Goal: Transaction & Acquisition: Purchase product/service

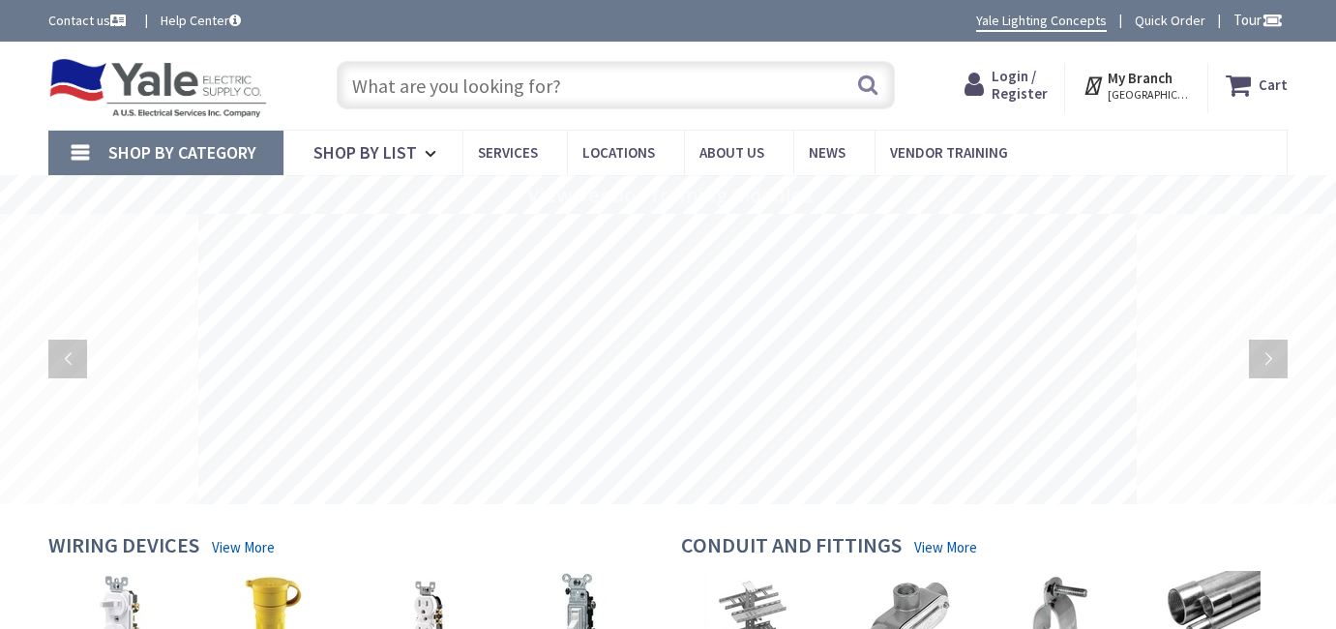
click at [474, 81] on input "text" at bounding box center [615, 85] width 557 height 48
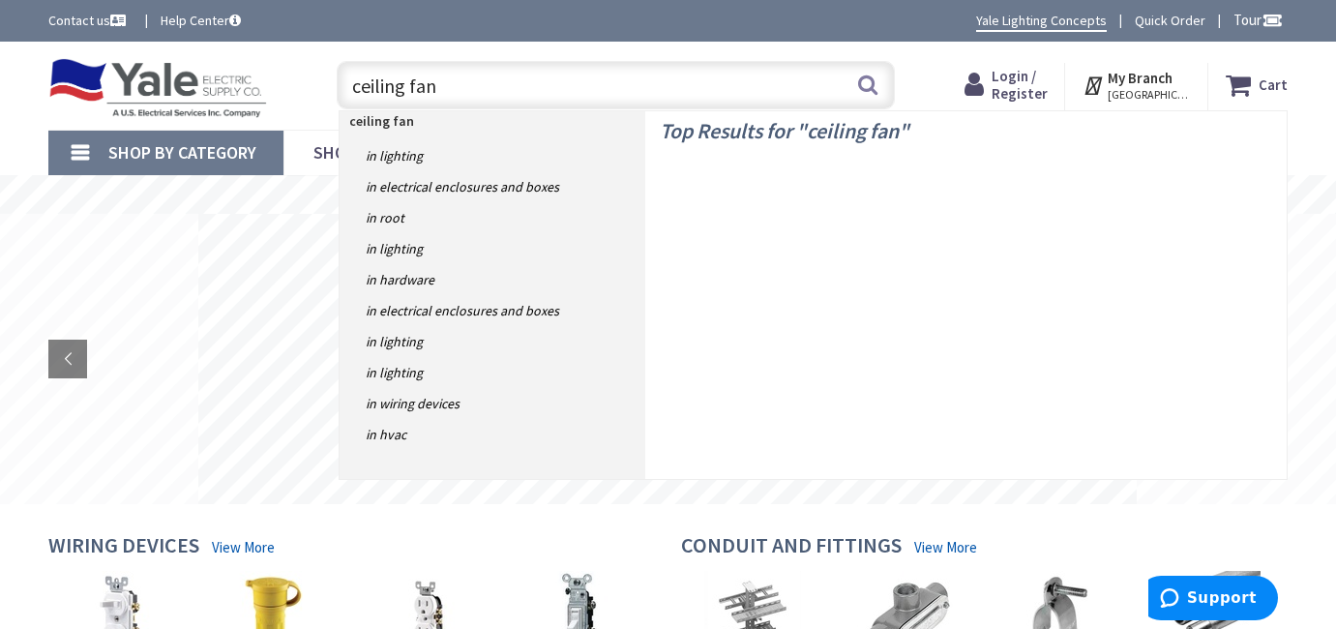
type input "ceiling fans"
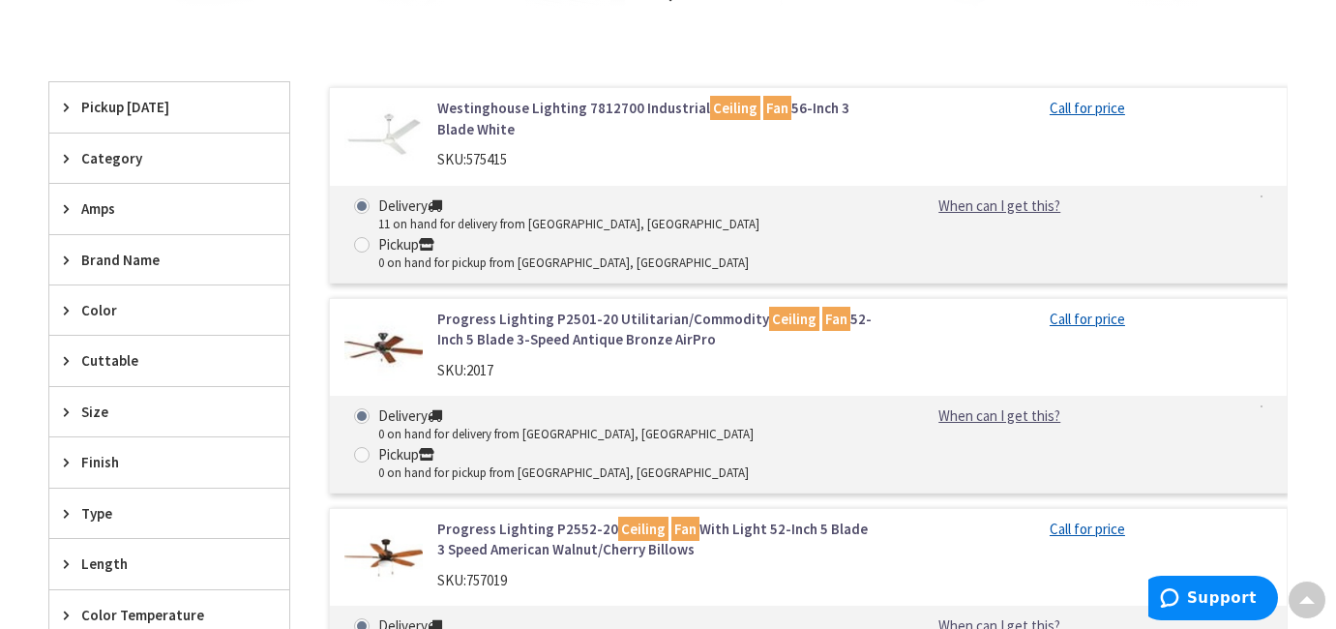
scroll to position [580, 0]
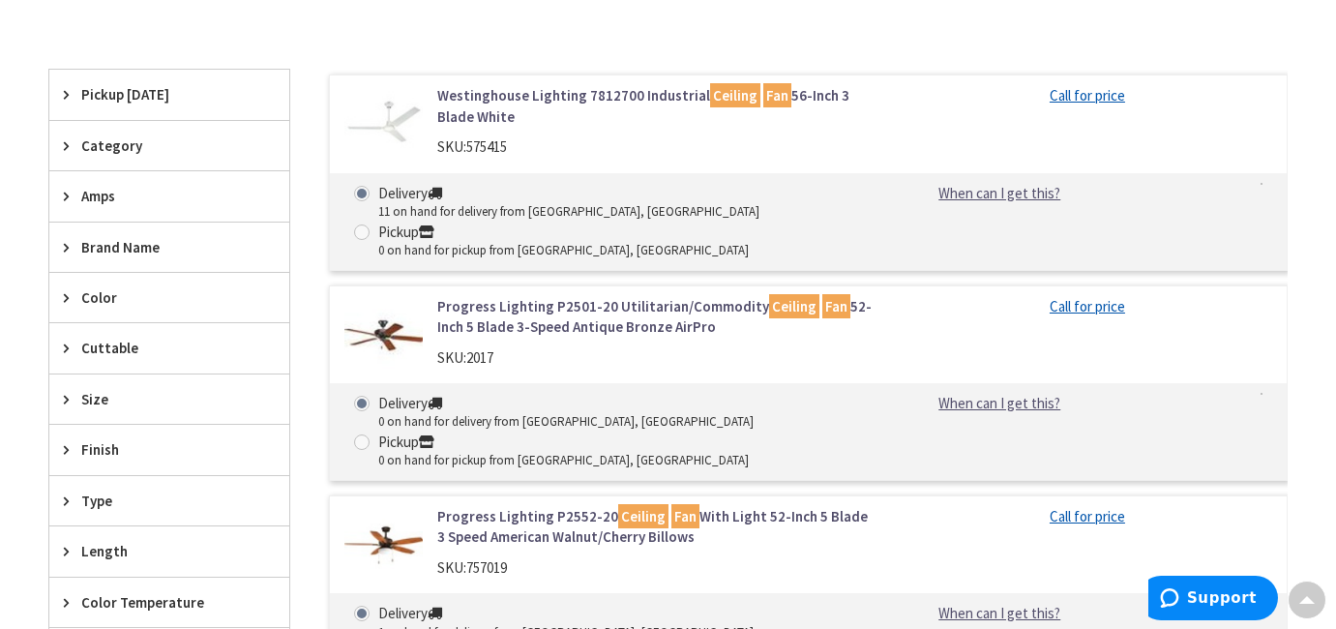
click at [115, 147] on span "Category" at bounding box center [160, 145] width 158 height 20
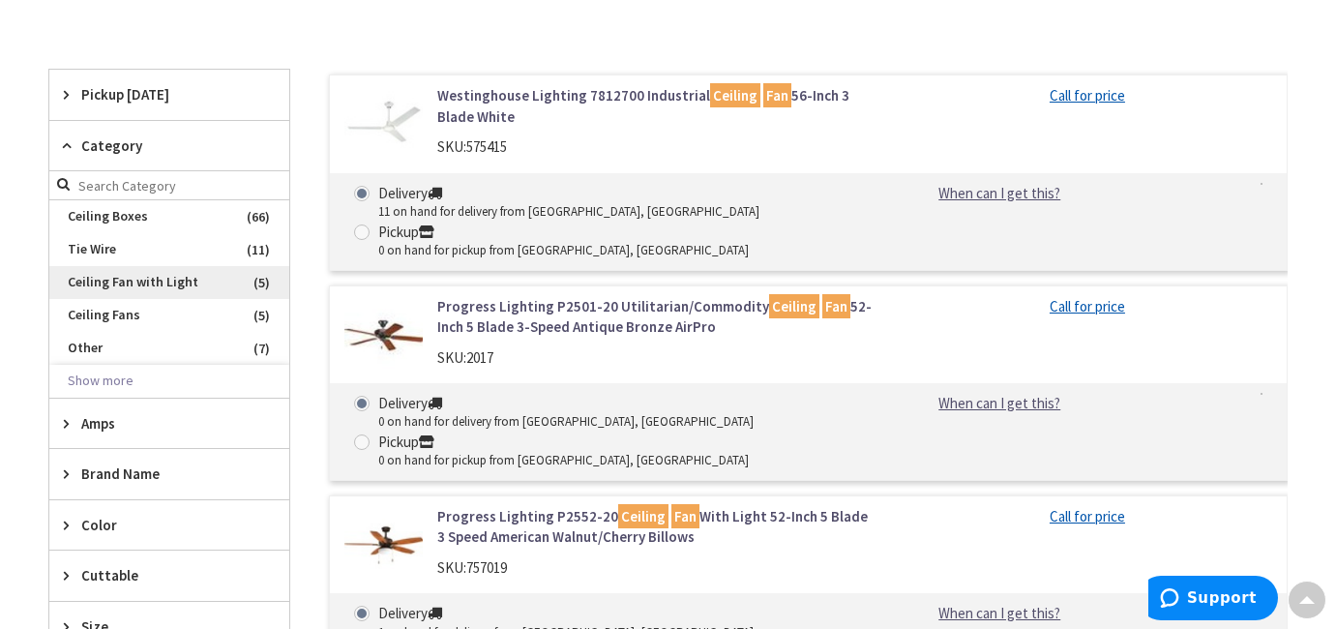
click at [124, 279] on span "Ceiling Fan with Light" at bounding box center [169, 282] width 240 height 33
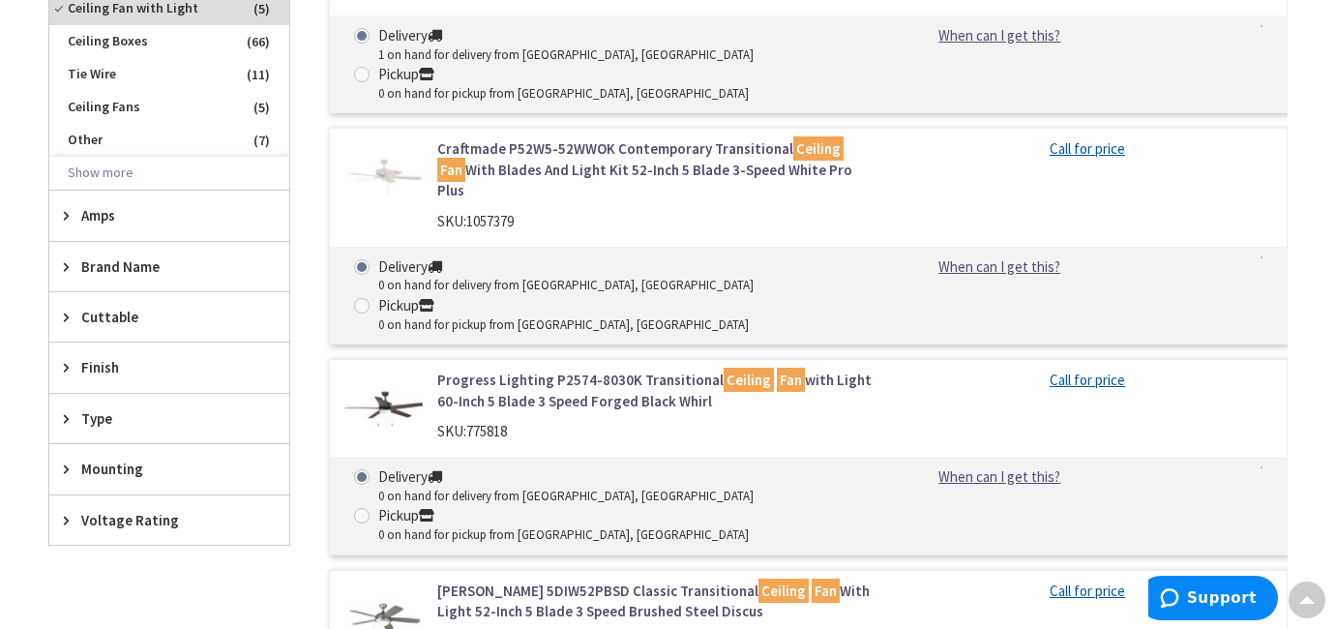
scroll to position [774, 0]
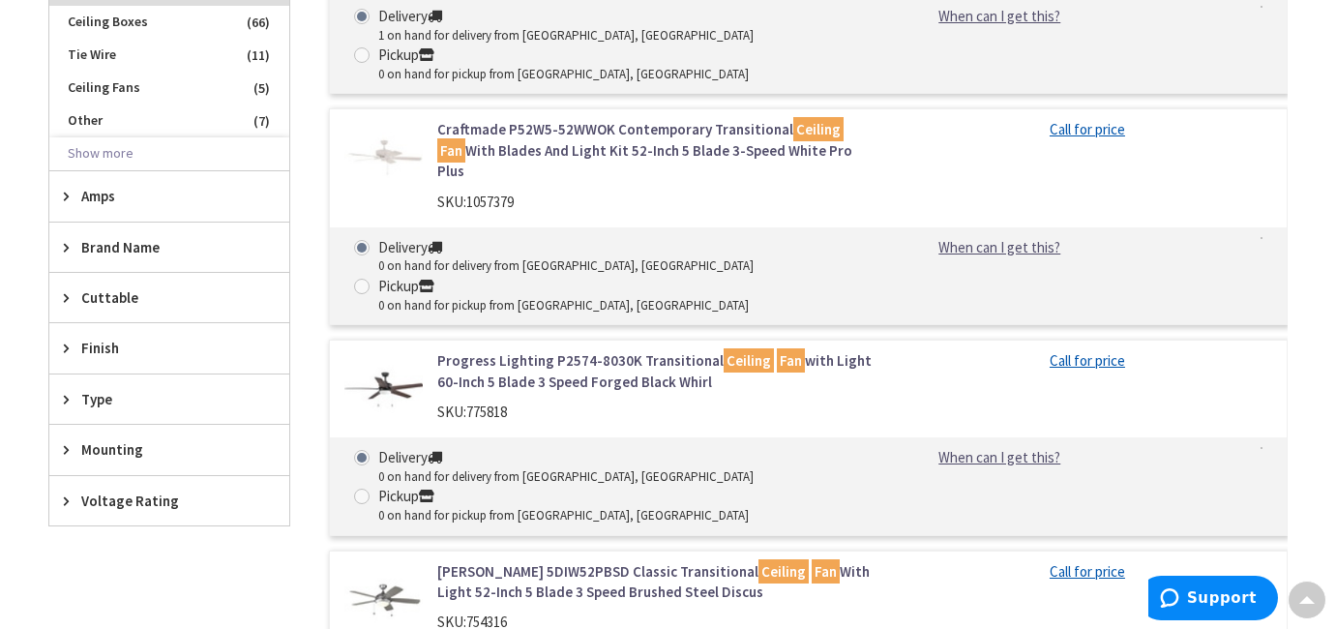
click at [94, 198] on span "Amps" at bounding box center [160, 196] width 158 height 20
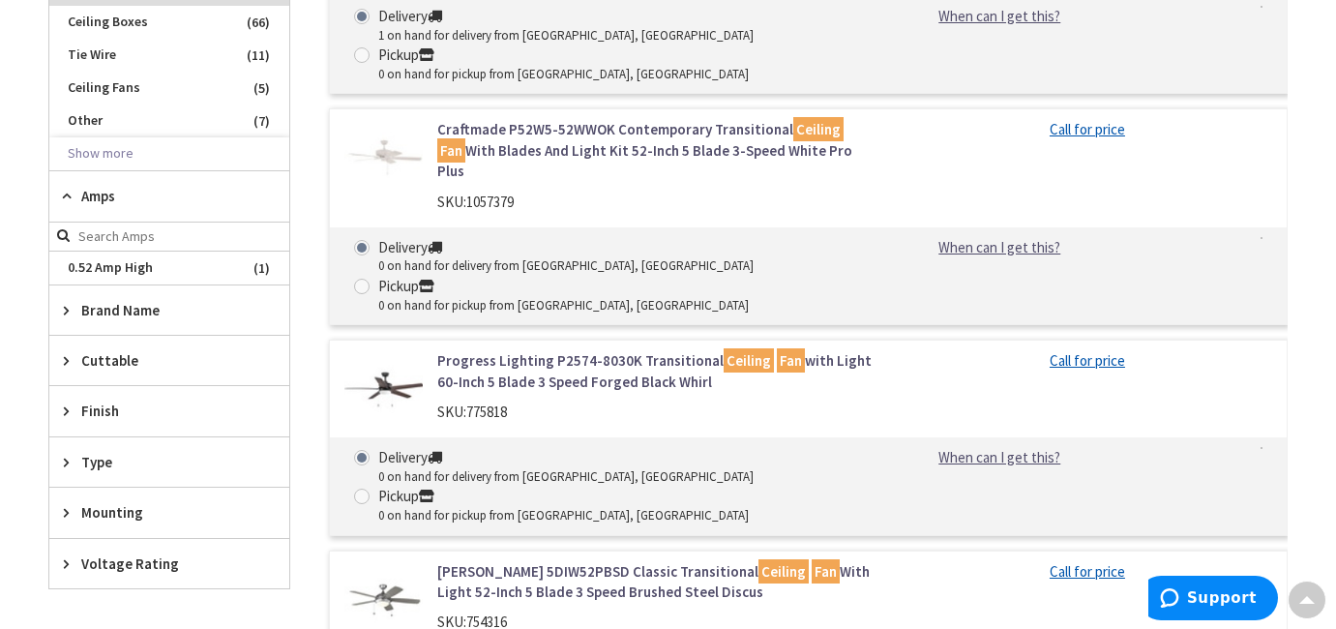
click at [94, 198] on span "Amps" at bounding box center [160, 196] width 158 height 20
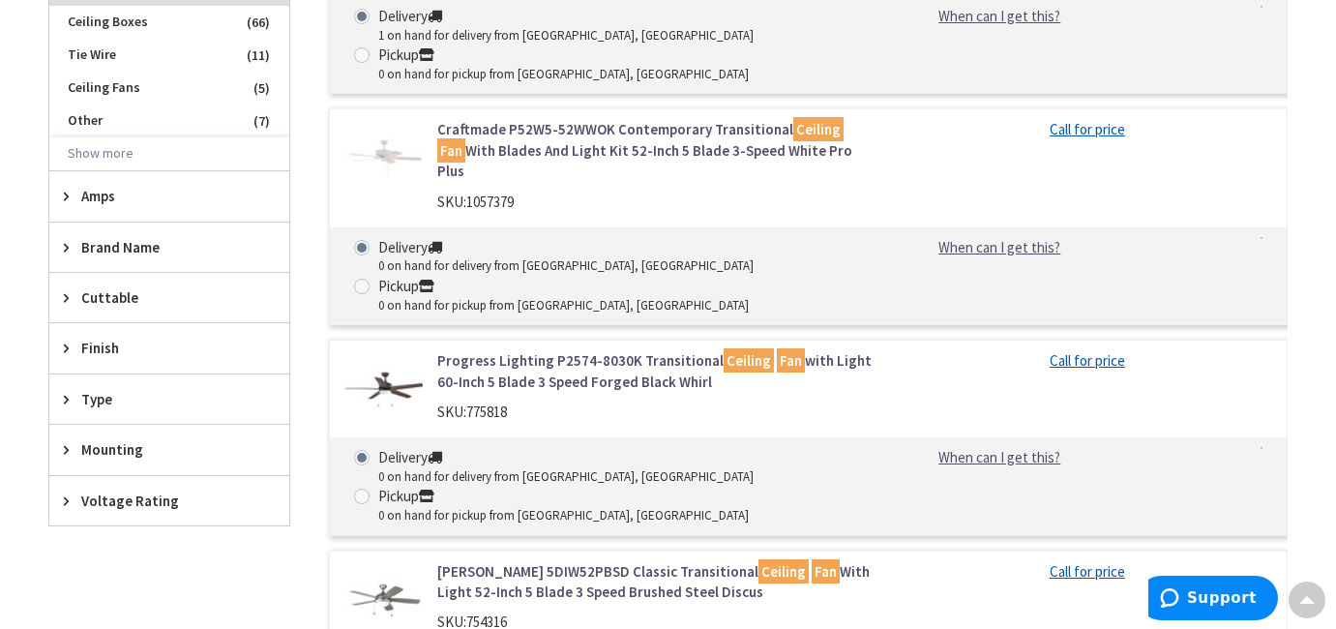
click at [100, 294] on span "Cuttable" at bounding box center [160, 297] width 158 height 20
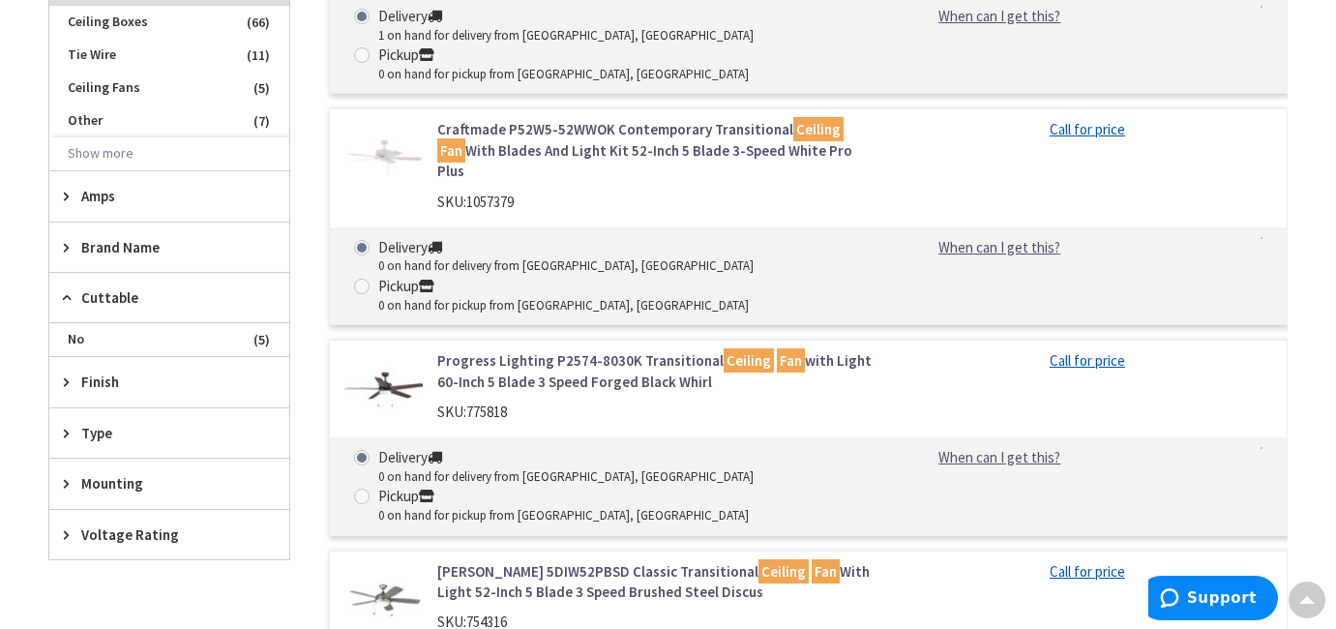
click at [100, 294] on span "Cuttable" at bounding box center [160, 297] width 158 height 20
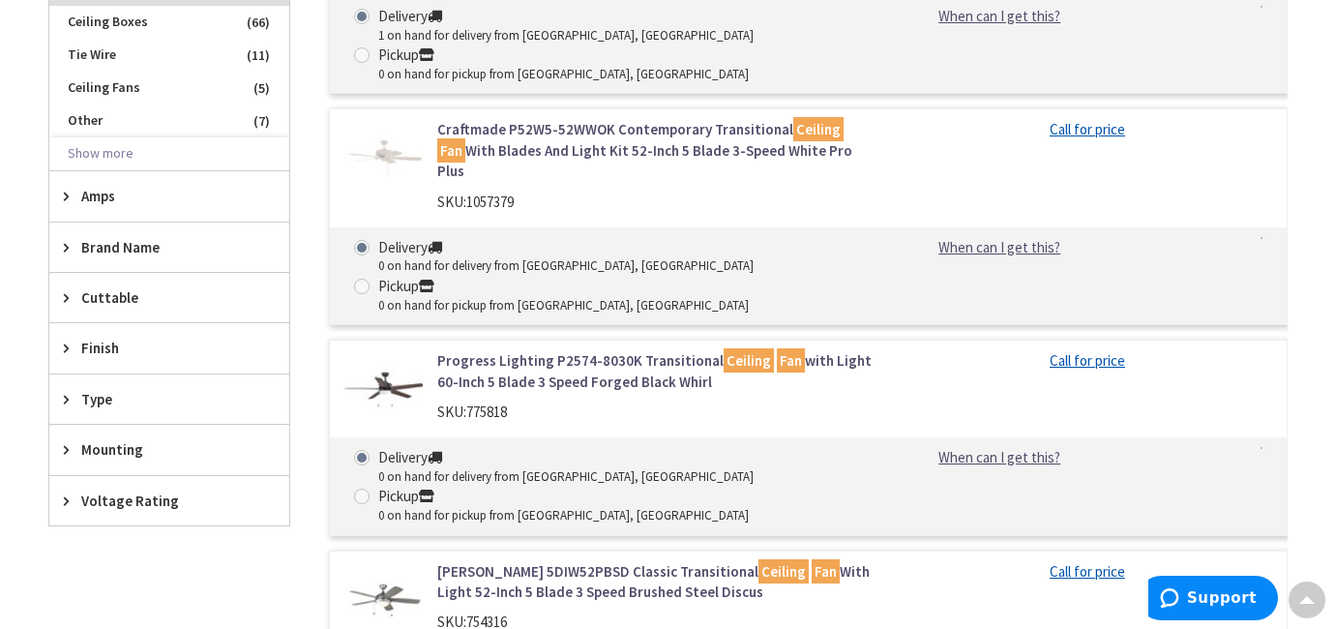
click at [104, 347] on span "Finish" at bounding box center [160, 348] width 158 height 20
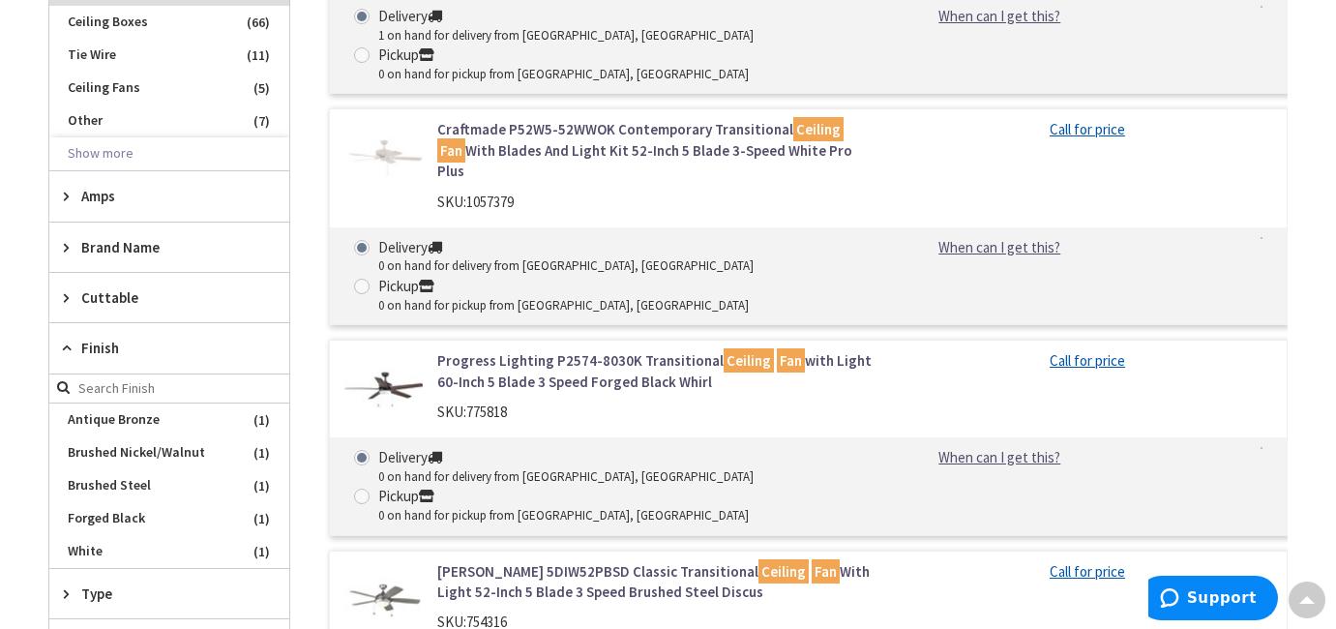
click at [104, 343] on span "Finish" at bounding box center [160, 348] width 158 height 20
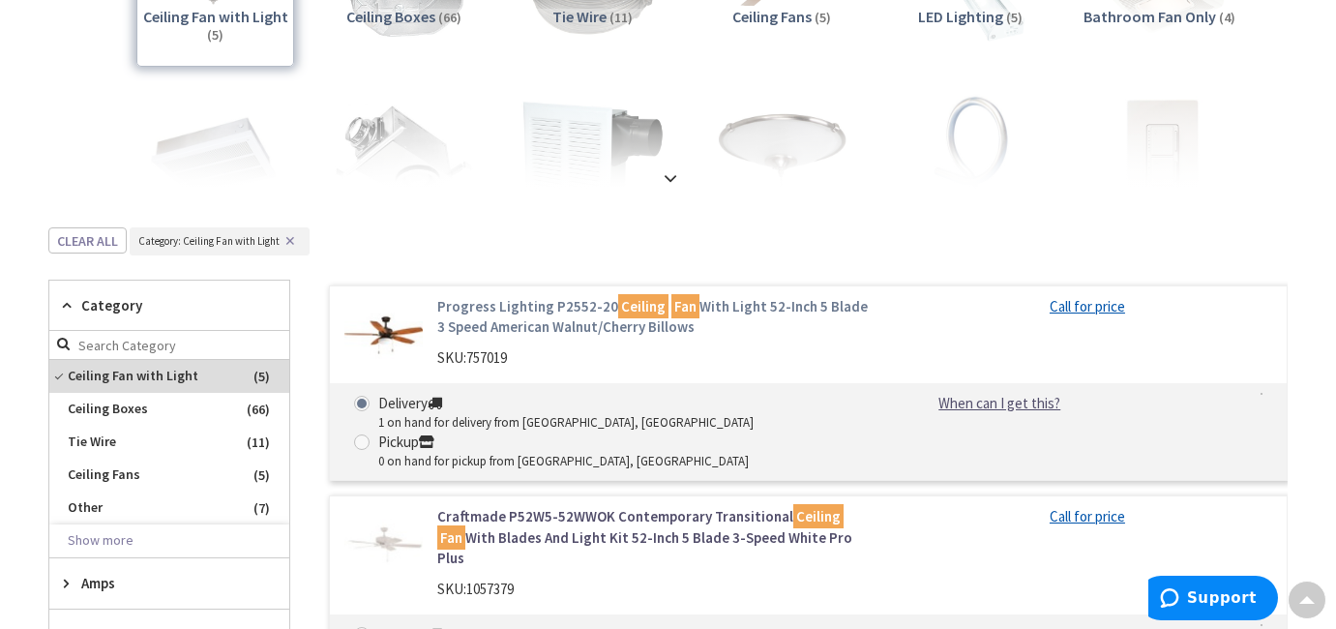
scroll to position [0, 0]
